Goal: Information Seeking & Learning: Check status

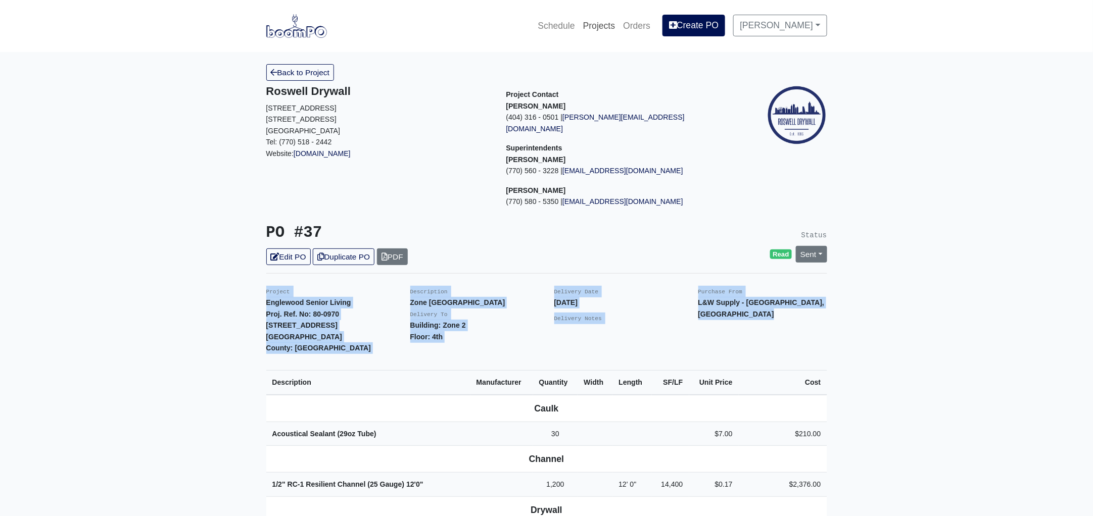
click at [616, 24] on link "Projects" at bounding box center [599, 26] width 40 height 22
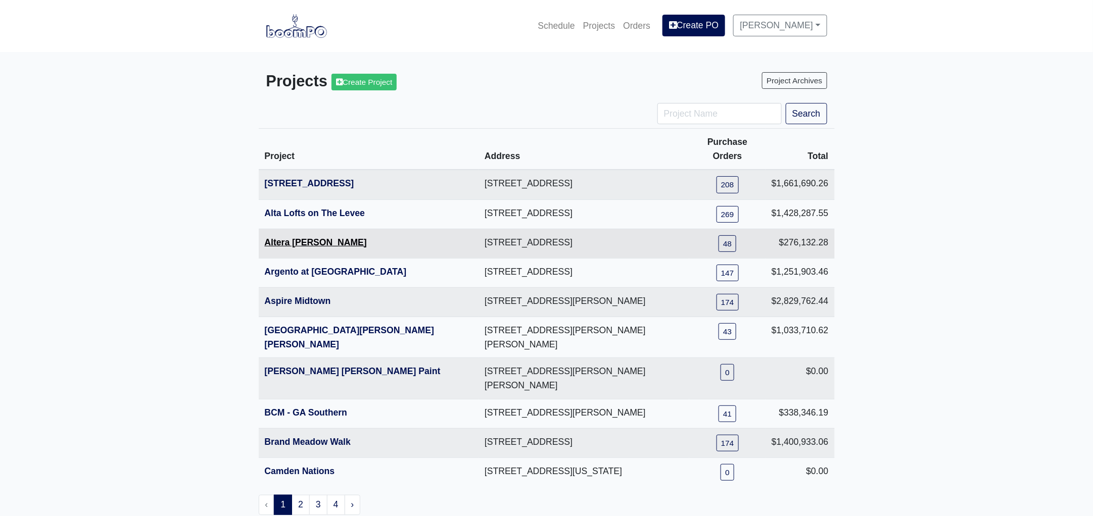
click at [277, 237] on link "Altera [PERSON_NAME]" at bounding box center [316, 242] width 102 height 10
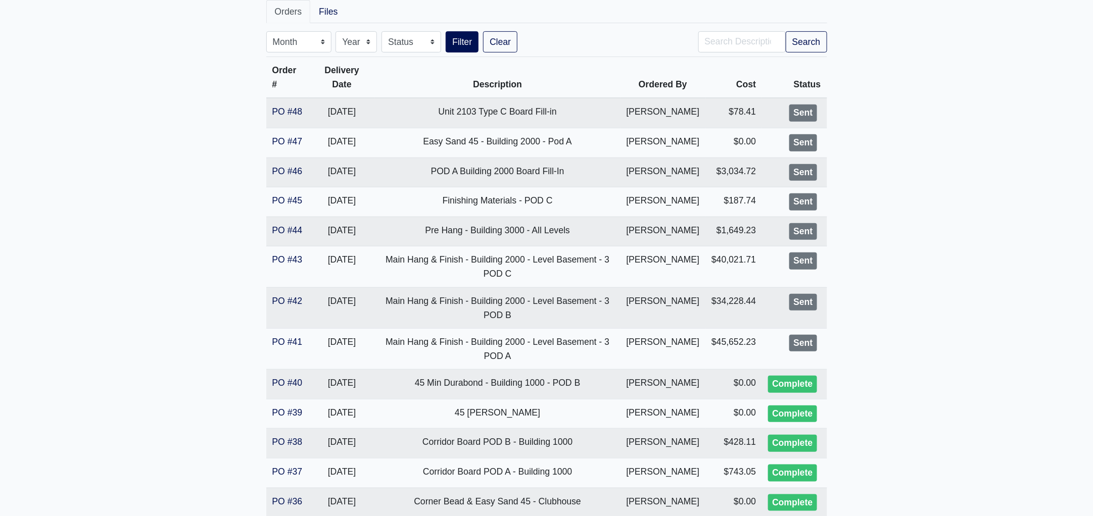
scroll to position [189, 0]
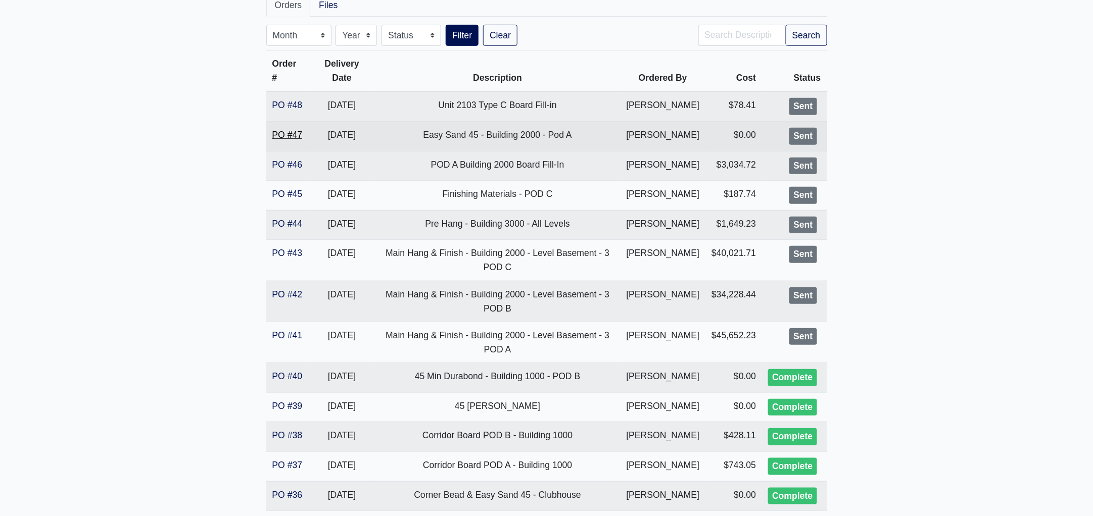
click at [278, 132] on link "PO #47" at bounding box center [287, 135] width 30 height 10
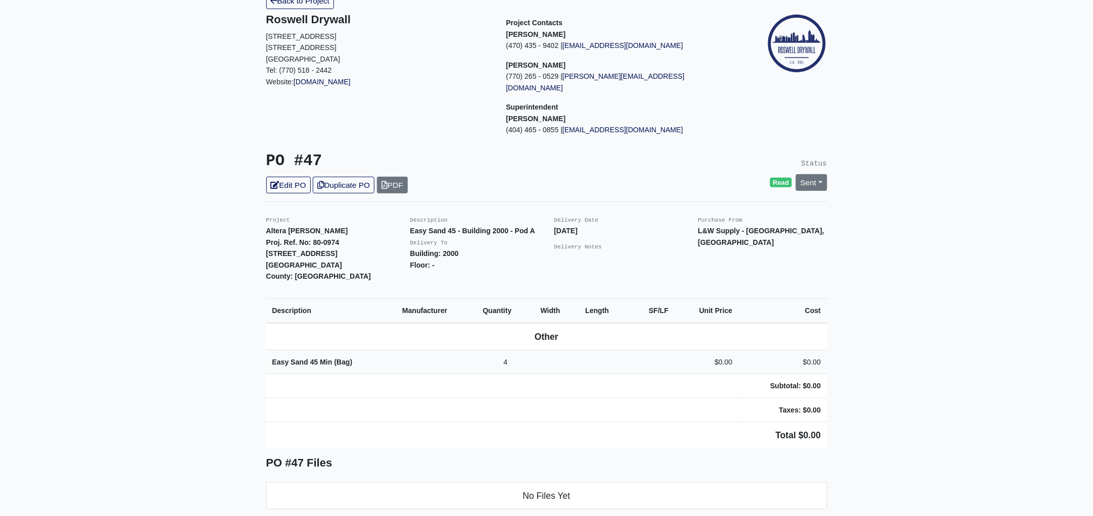
scroll to position [189, 0]
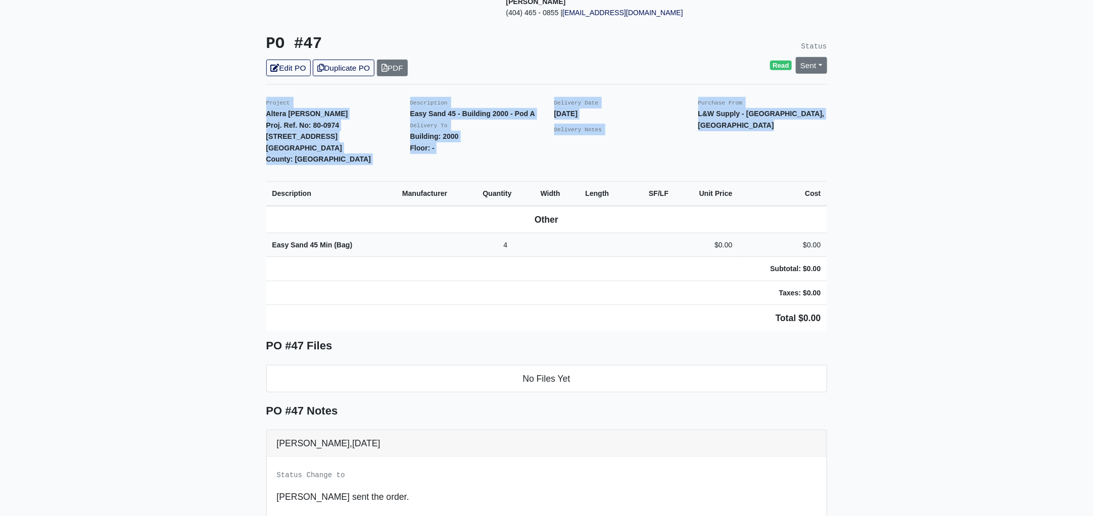
drag, startPoint x: 262, startPoint y: 89, endPoint x: 830, endPoint y: 314, distance: 611.4
click at [830, 314] on div "Back to Project Roswell Drywall [STREET_ADDRESS] Tel: (770) 518 - 2442 Website:…" at bounding box center [547, 279] width 576 height 808
copy div "Project Altera [PERSON_NAME] Proj. Ref. No: 80-0974 [STREET_ADDRESS]: [GEOGRAPH…"
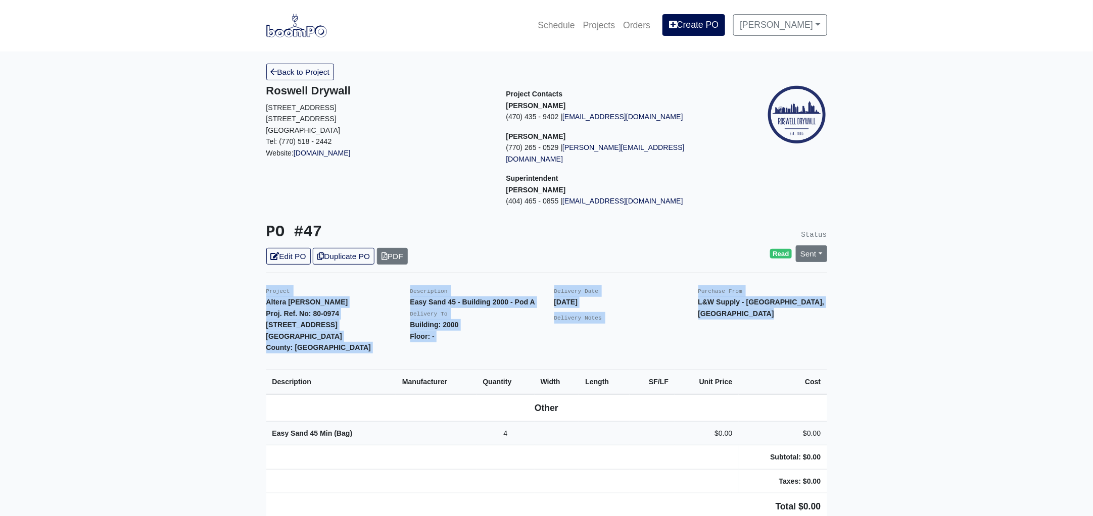
scroll to position [0, 0]
click at [605, 27] on link "Projects" at bounding box center [599, 26] width 40 height 22
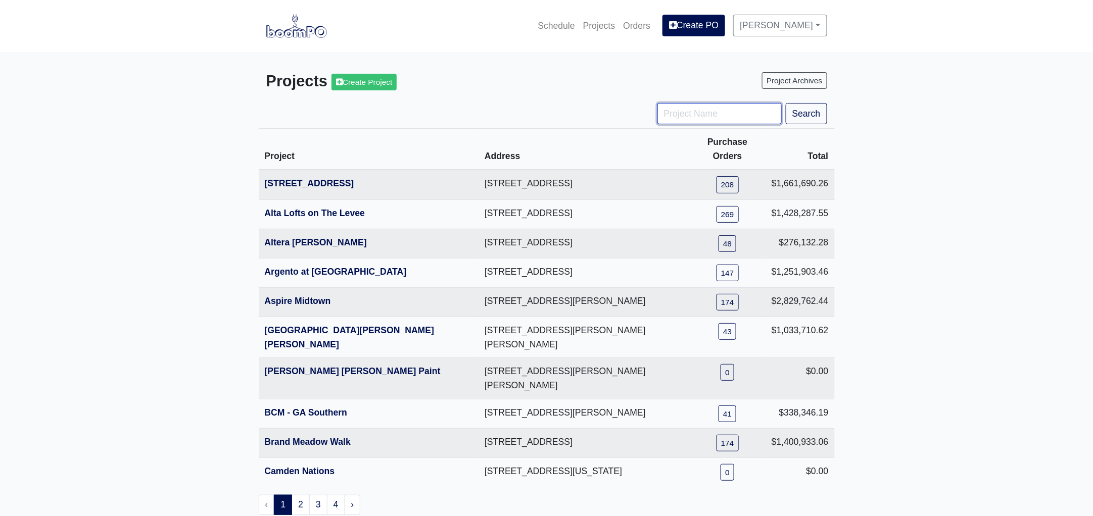
click at [705, 119] on input "Project Name" at bounding box center [719, 113] width 124 height 21
type input "hub"
click at [785, 103] on button "Search" at bounding box center [805, 113] width 41 height 21
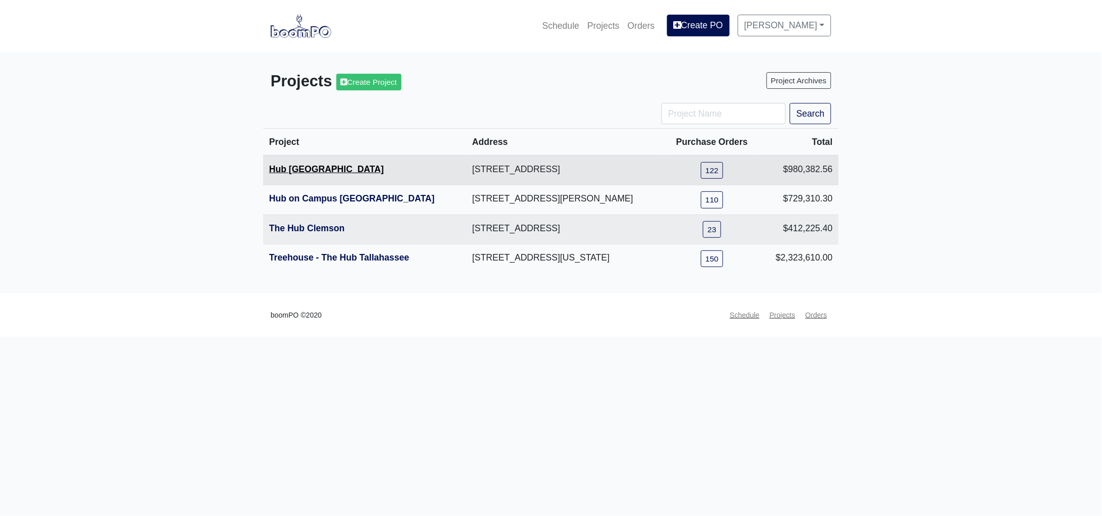
click at [295, 168] on link "Hub [GEOGRAPHIC_DATA]" at bounding box center [326, 169] width 115 height 10
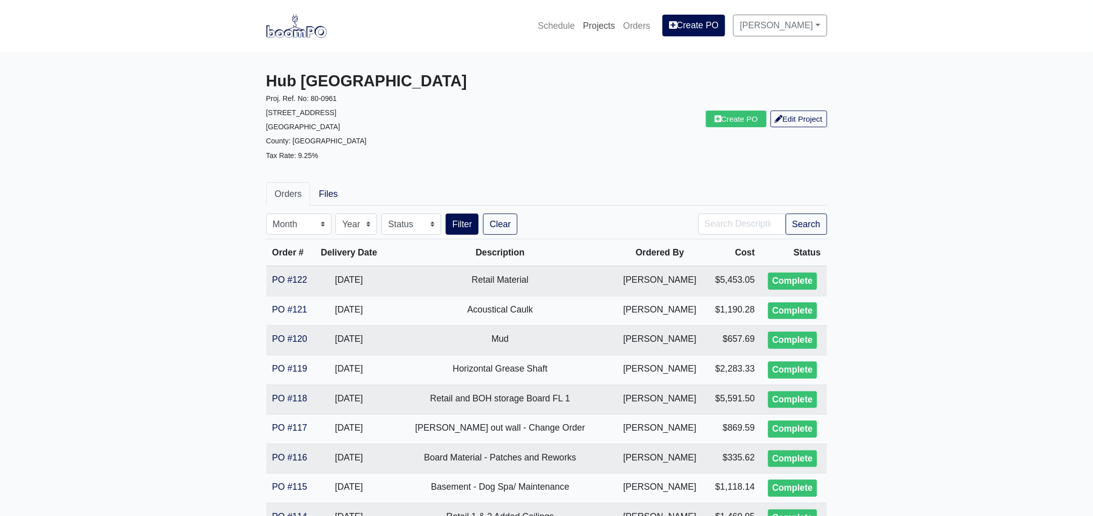
click at [612, 23] on link "Projects" at bounding box center [599, 26] width 40 height 22
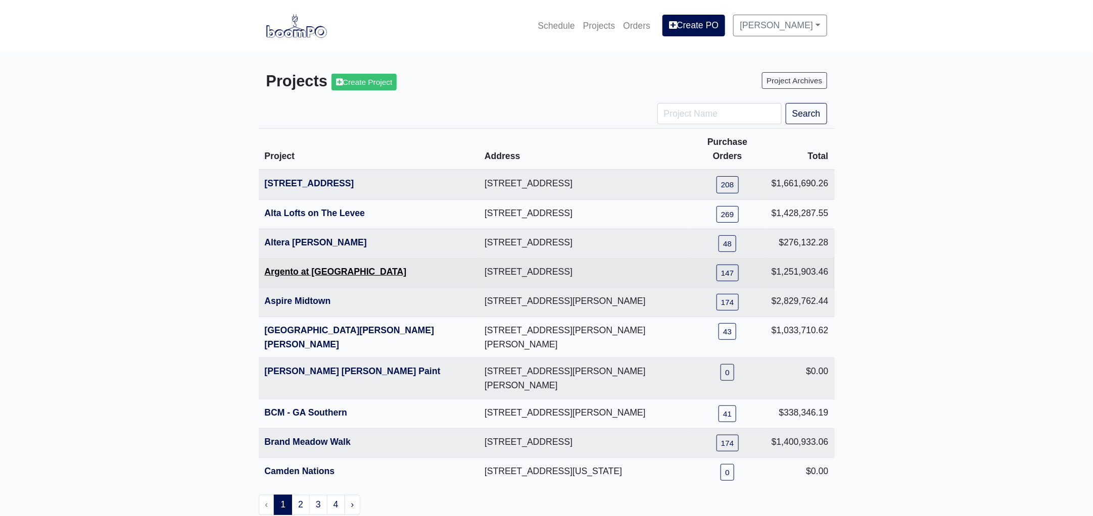
click at [309, 267] on link "Argento at Sugarloaf Parkway" at bounding box center [336, 272] width 142 height 10
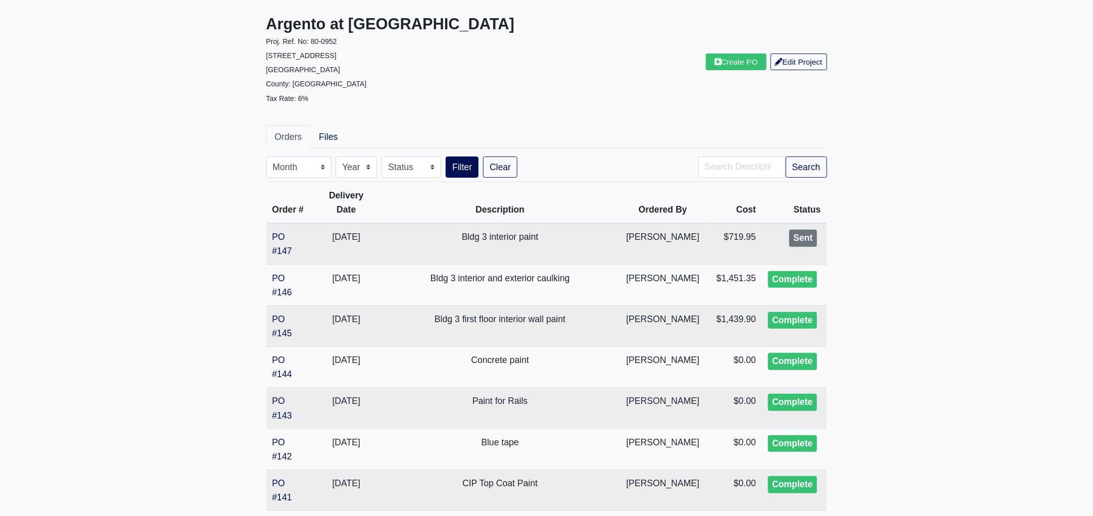
scroll to position [189, 0]
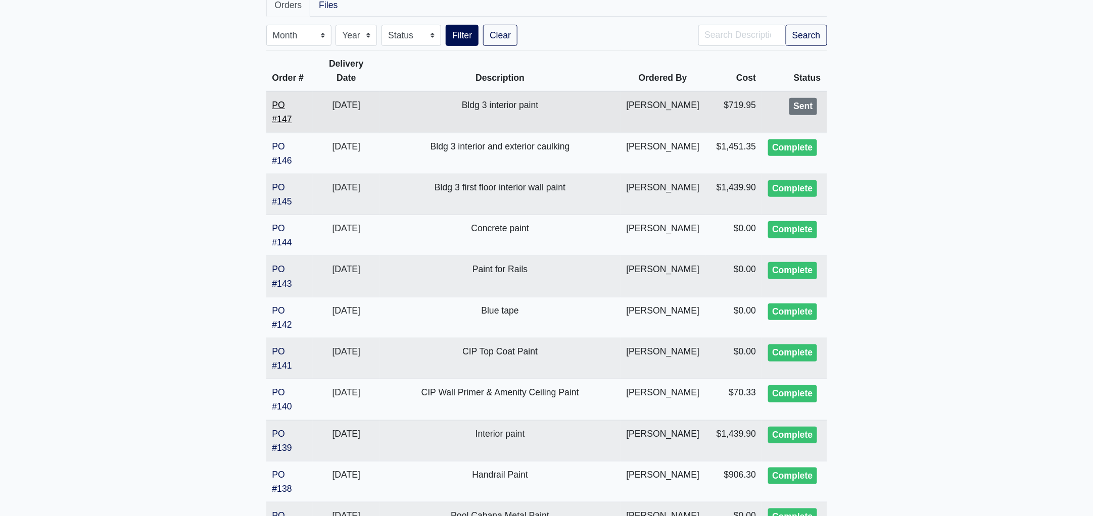
click at [279, 120] on link "PO #147" at bounding box center [282, 112] width 20 height 24
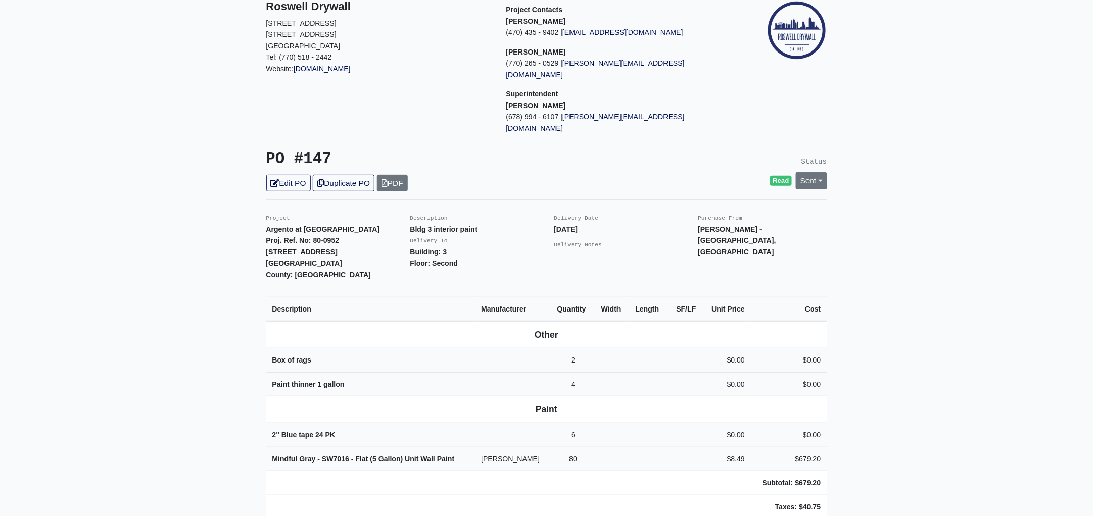
scroll to position [126, 0]
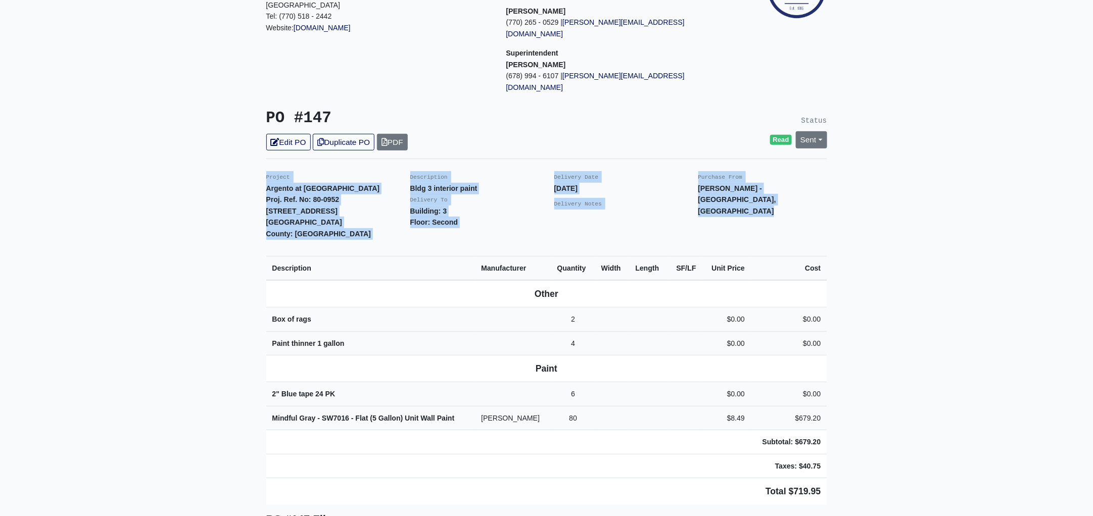
drag, startPoint x: 264, startPoint y: 151, endPoint x: 873, endPoint y: 428, distance: 669.3
click at [873, 428] on main "Back to Project Roswell Drywall [STREET_ADDRESS] Tel: (770) 518 - 2442 Website:…" at bounding box center [546, 397] width 1093 height 943
copy div "Project Argento at [GEOGRAPHIC_DATA]. Ref. No: 80-0952 [STREET_ADDRESS]: [GEOGR…"
